Goal: Information Seeking & Learning: Learn about a topic

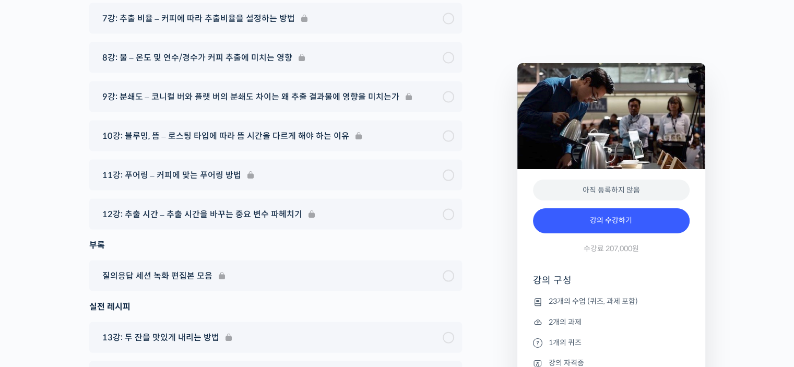
scroll to position [6106, 0]
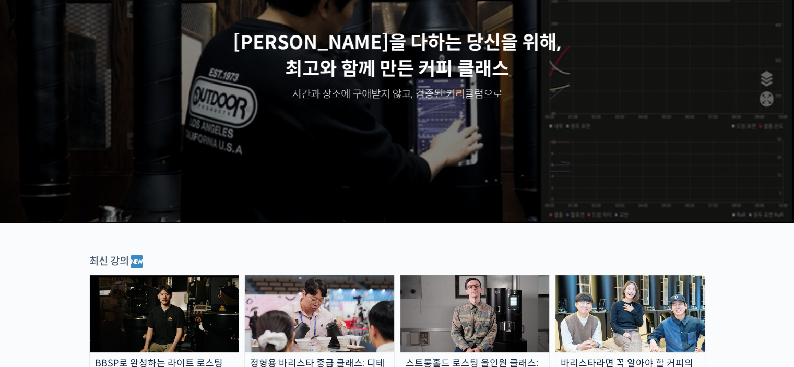
scroll to position [391, 0]
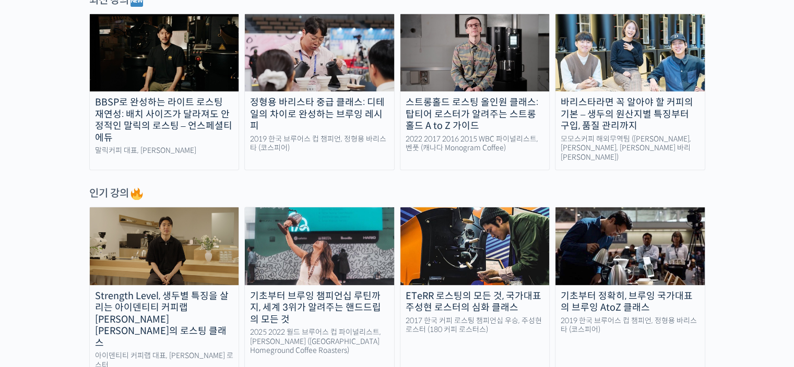
click at [331, 66] on img at bounding box center [319, 52] width 149 height 77
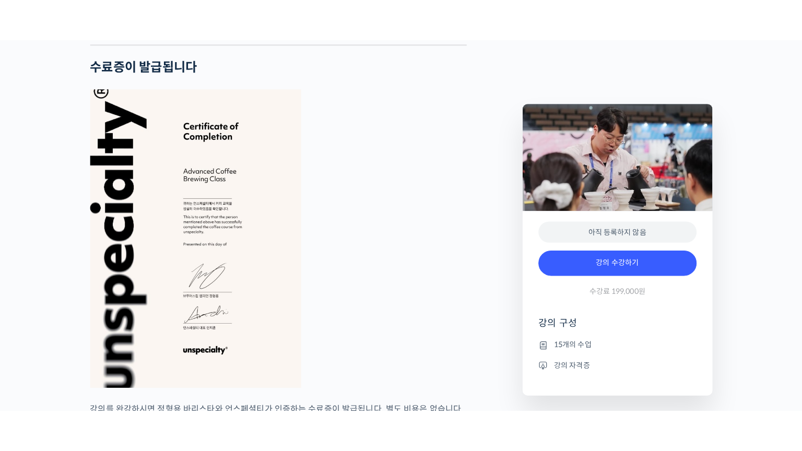
scroll to position [2053, 0]
